Goal: Navigation & Orientation: Find specific page/section

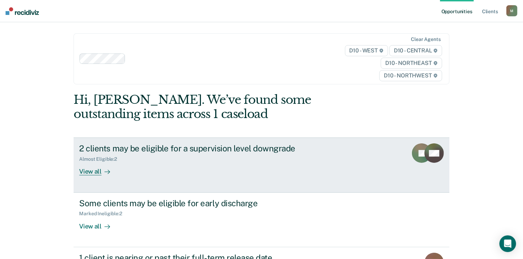
click at [98, 165] on div "View all" at bounding box center [98, 169] width 39 height 14
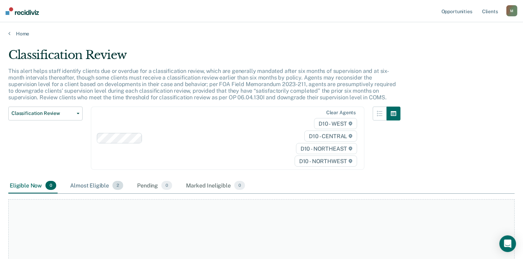
click at [87, 185] on div "Almost Eligible 2" at bounding box center [97, 185] width 56 height 15
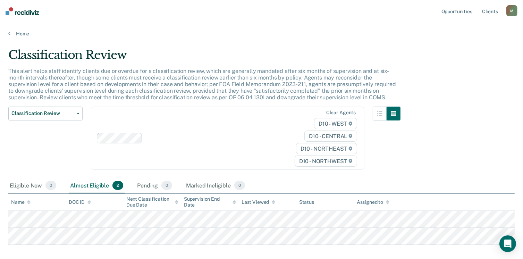
scroll to position [35, 0]
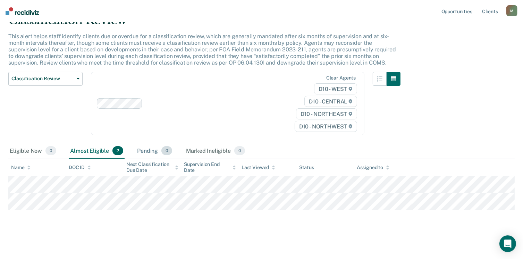
click at [149, 149] on div "Pending 0" at bounding box center [155, 150] width 38 height 15
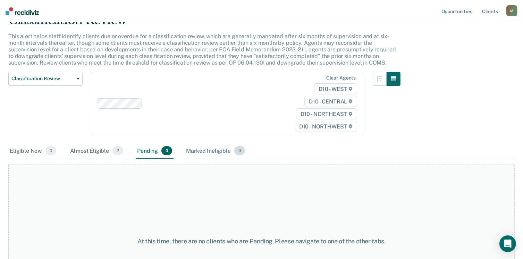
click at [213, 148] on div "Marked Ineligible 0" at bounding box center [215, 150] width 62 height 15
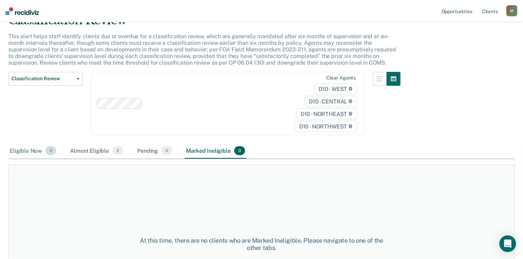
click at [24, 148] on div "Eligible Now 0" at bounding box center [32, 150] width 49 height 15
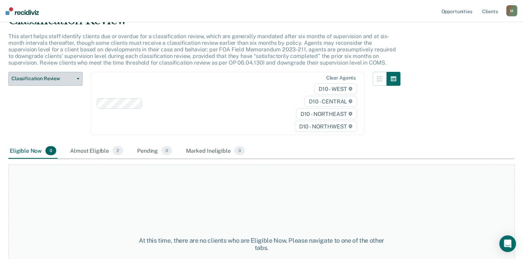
click at [79, 78] on icon "button" at bounding box center [78, 78] width 3 height 1
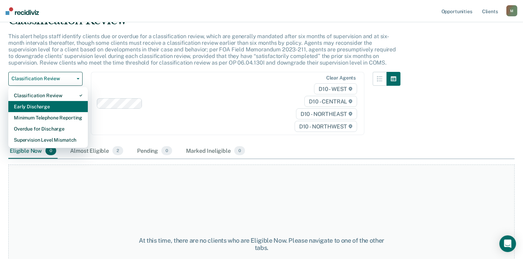
click at [62, 105] on div "Early Discharge" at bounding box center [48, 106] width 68 height 11
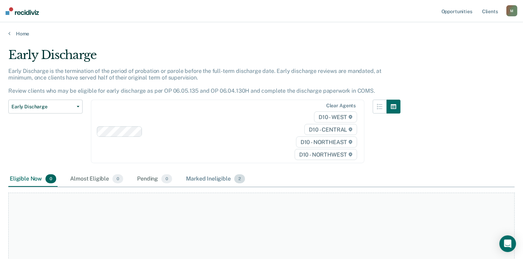
click at [213, 178] on div "Marked Ineligible 2" at bounding box center [215, 178] width 62 height 15
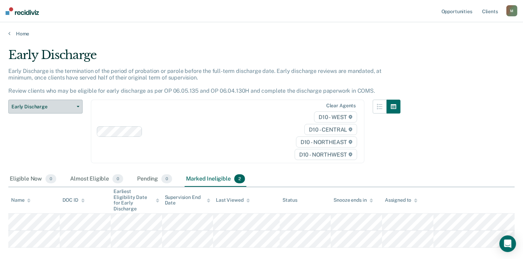
click at [74, 104] on button "Early Discharge" at bounding box center [45, 107] width 74 height 14
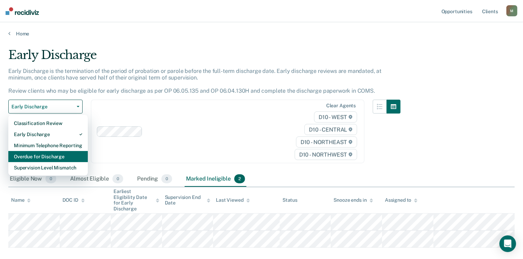
click at [67, 157] on div "Overdue for Discharge" at bounding box center [48, 156] width 68 height 11
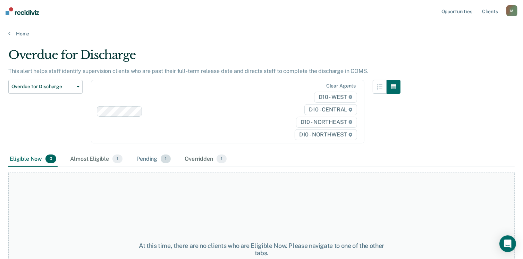
click at [150, 161] on div "Pending 1" at bounding box center [153, 159] width 37 height 15
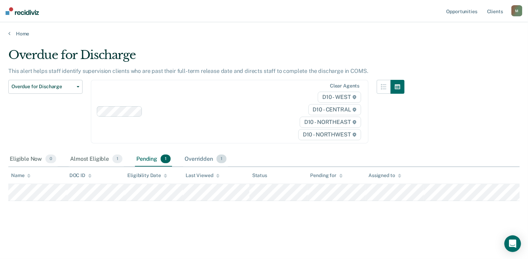
click at [203, 158] on div "Overridden 1" at bounding box center [205, 159] width 45 height 15
click at [149, 160] on div "Pending 1" at bounding box center [153, 159] width 37 height 15
click at [93, 160] on div "Almost Eligible 1" at bounding box center [96, 159] width 55 height 15
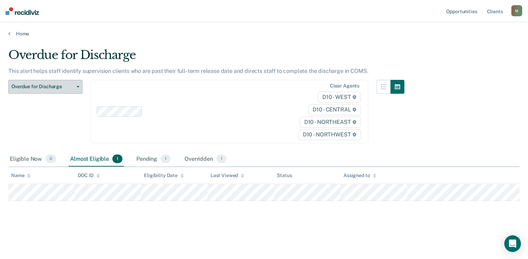
click at [57, 88] on span "Overdue for Discharge" at bounding box center [42, 87] width 62 height 6
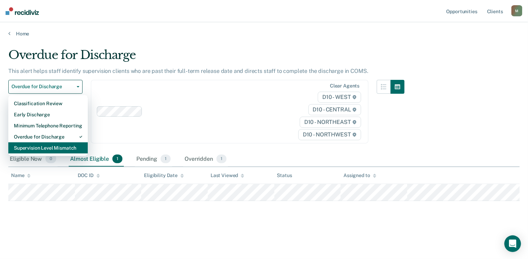
click at [59, 147] on div "Supervision Level Mismatch" at bounding box center [48, 147] width 68 height 11
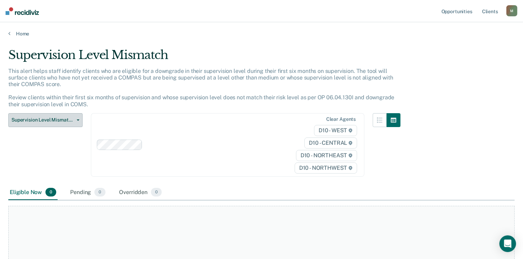
click at [60, 116] on button "Supervision Level Mismatch" at bounding box center [45, 120] width 74 height 14
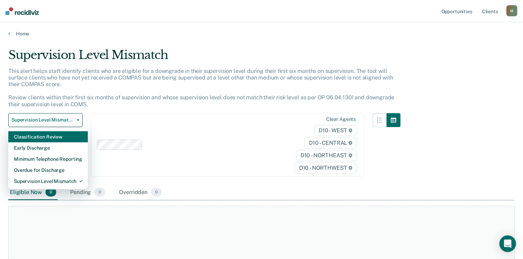
click at [55, 137] on div "Classification Review" at bounding box center [48, 136] width 68 height 11
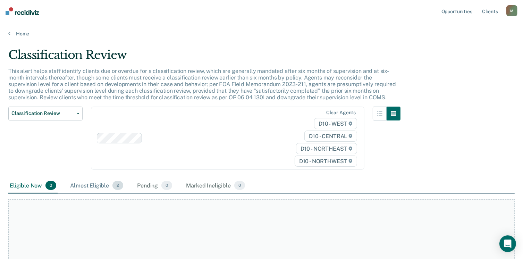
click at [98, 186] on div "Almost Eligible 2" at bounding box center [97, 185] width 56 height 15
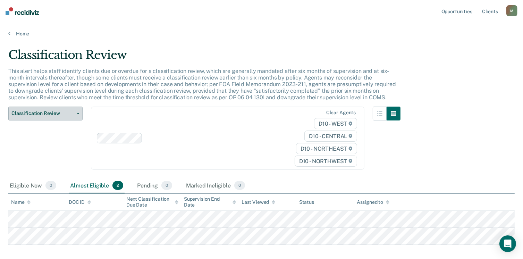
click at [52, 117] on button "Classification Review" at bounding box center [45, 113] width 74 height 14
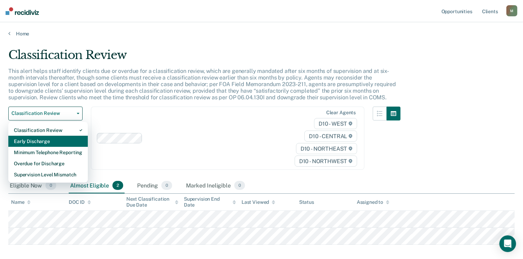
click at [46, 143] on div "Early Discharge" at bounding box center [48, 141] width 68 height 11
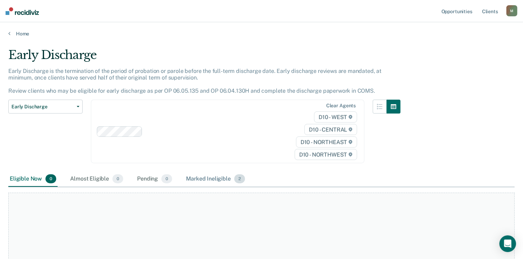
click at [215, 178] on div "Marked Ineligible 2" at bounding box center [215, 178] width 62 height 15
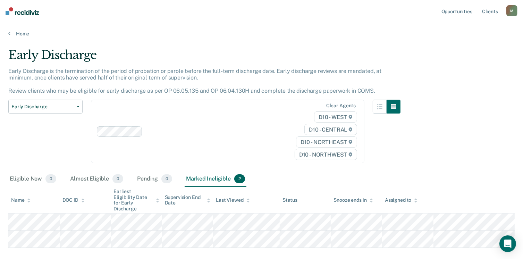
scroll to position [32, 0]
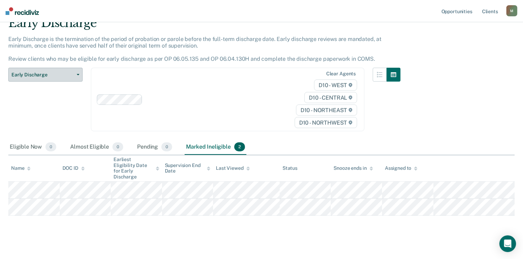
click at [71, 72] on span "Early Discharge" at bounding box center [42, 75] width 62 height 6
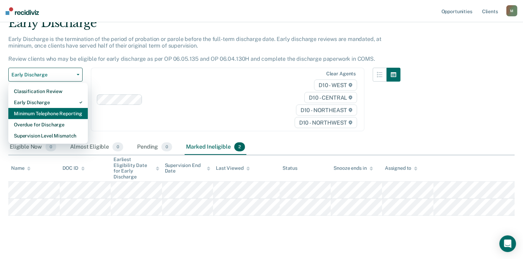
click at [59, 113] on div "Minimum Telephone Reporting" at bounding box center [48, 113] width 68 height 11
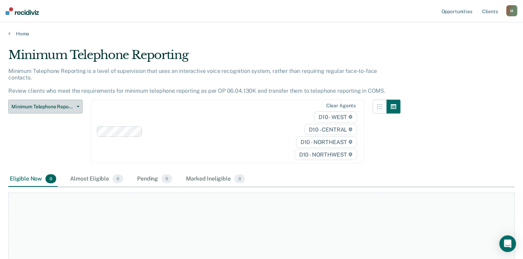
click at [54, 104] on span "Minimum Telephone Reporting" at bounding box center [42, 107] width 62 height 6
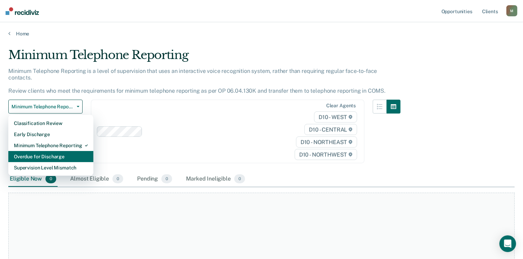
click at [58, 152] on div "Overdue for Discharge" at bounding box center [51, 156] width 74 height 11
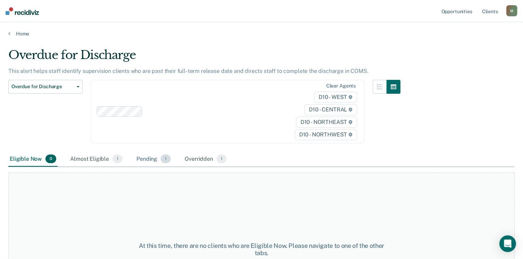
click at [149, 156] on div "Pending 1" at bounding box center [153, 159] width 37 height 15
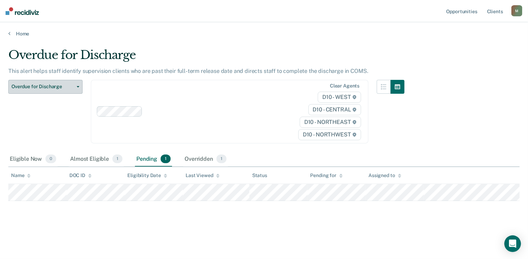
click at [64, 85] on span "Overdue for Discharge" at bounding box center [42, 87] width 62 height 6
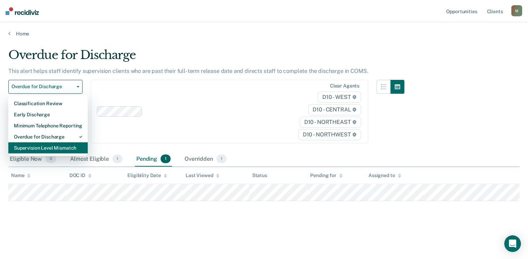
click at [52, 147] on div "Supervision Level Mismatch" at bounding box center [48, 147] width 68 height 11
